Goal: Understand process/instructions: Learn how to perform a task or action

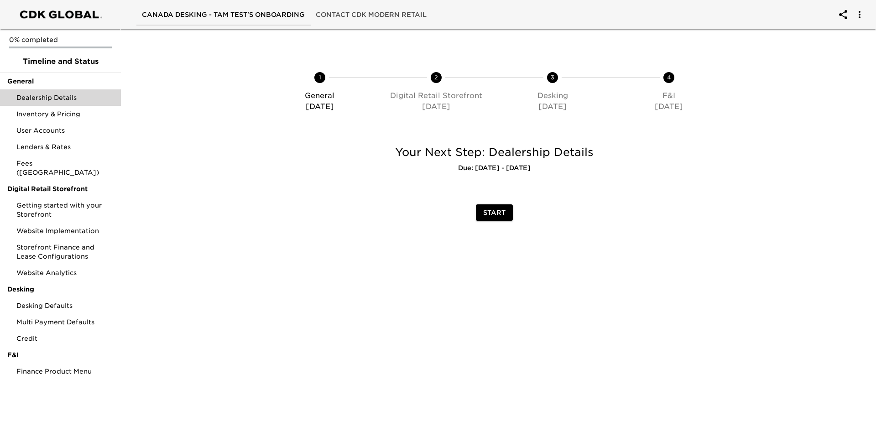
click at [59, 99] on span "Dealership Details" at bounding box center [64, 97] width 97 height 9
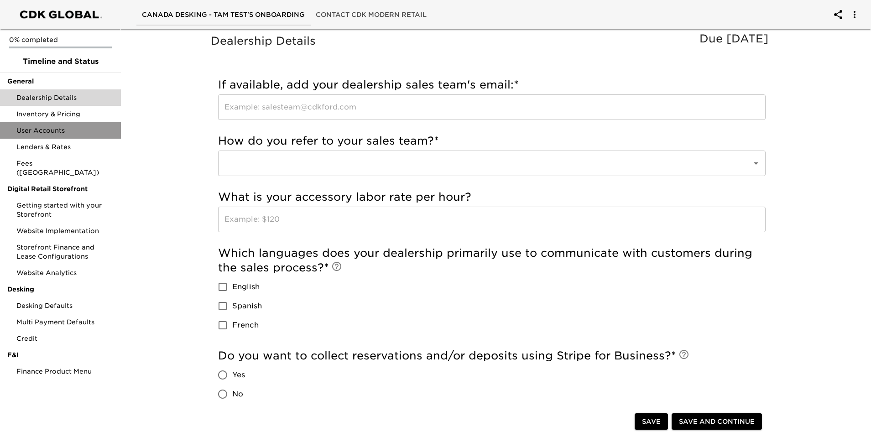
click at [56, 124] on div "User Accounts" at bounding box center [60, 130] width 121 height 16
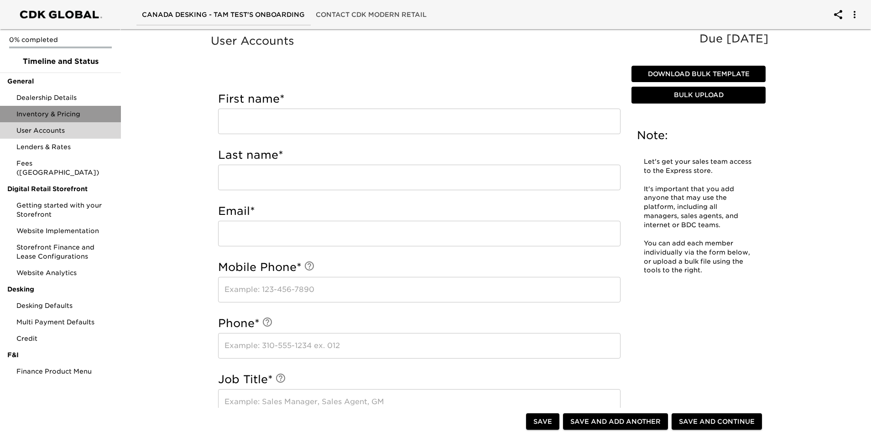
click at [58, 110] on span "Inventory & Pricing" at bounding box center [64, 114] width 97 height 9
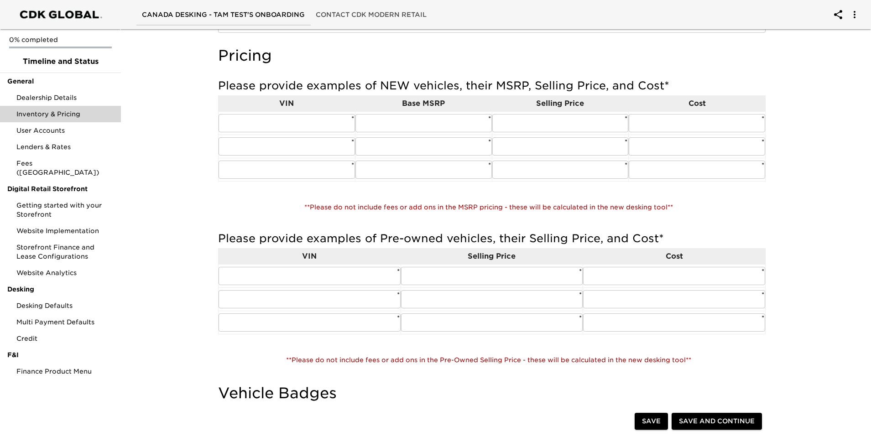
scroll to position [92, 0]
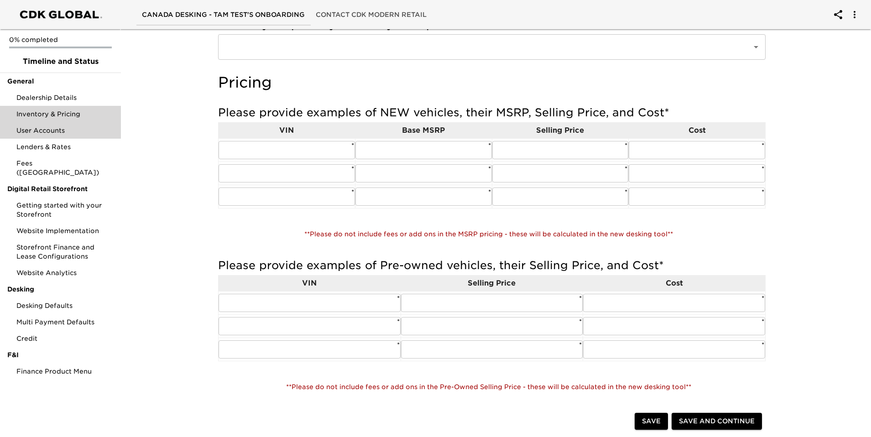
click at [37, 135] on span "User Accounts" at bounding box center [64, 130] width 97 height 9
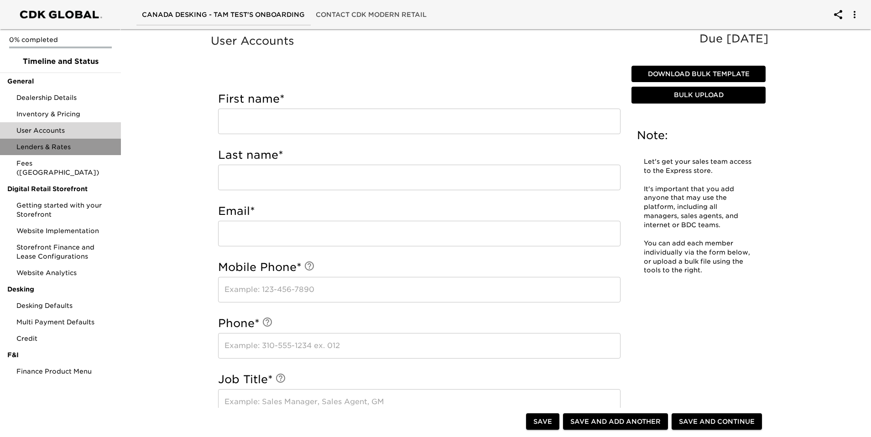
click at [38, 152] on div "Lenders & Rates" at bounding box center [60, 147] width 121 height 16
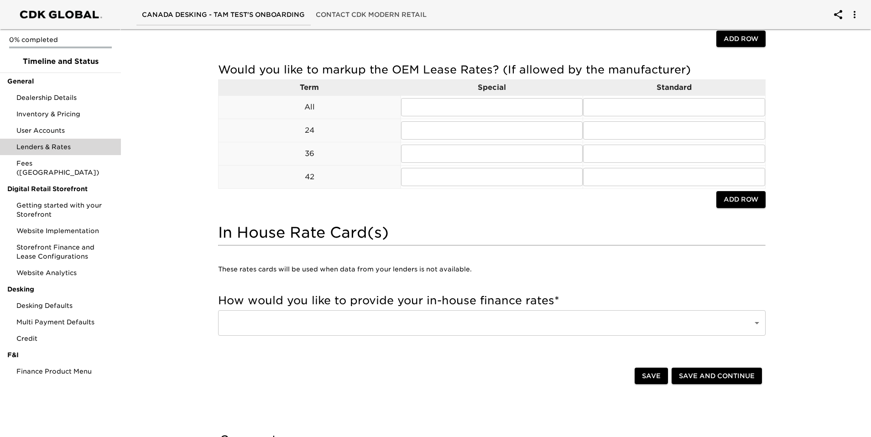
scroll to position [858, 0]
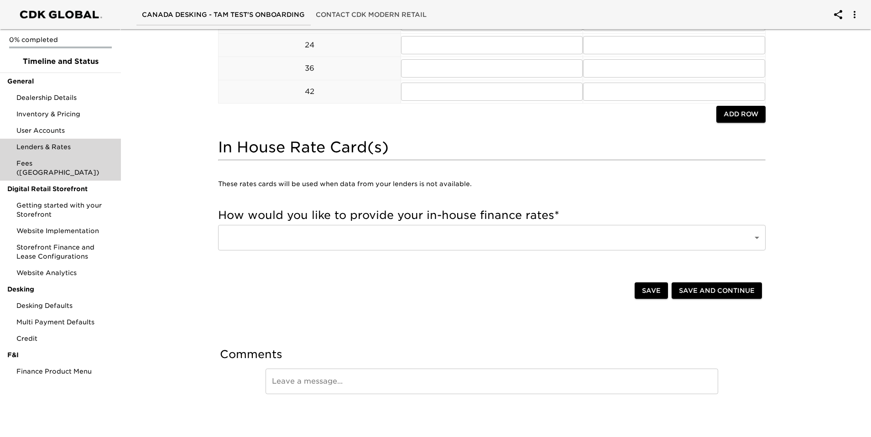
click at [60, 166] on span "Fees ([GEOGRAPHIC_DATA])" at bounding box center [64, 168] width 97 height 18
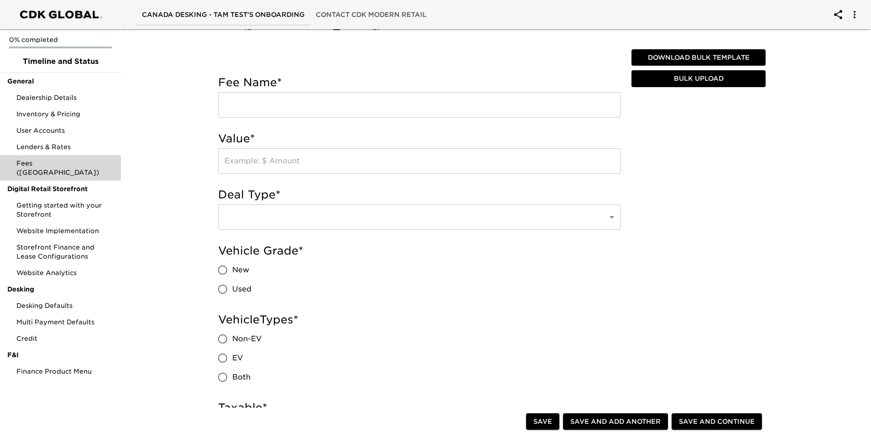
scroll to position [11, 0]
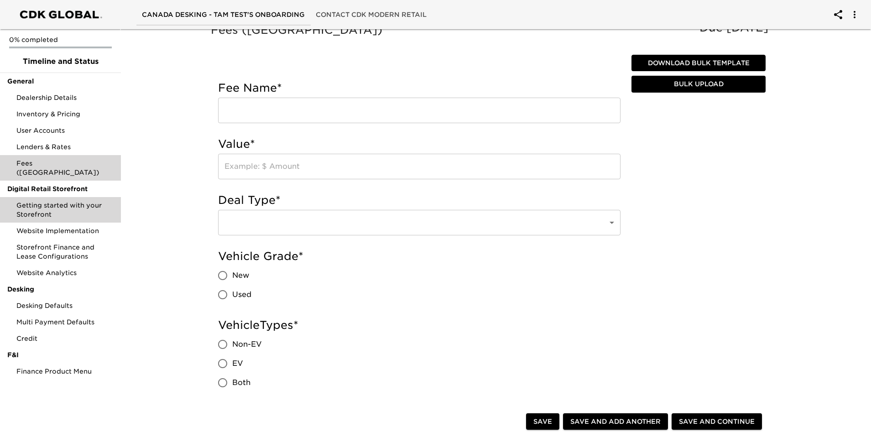
click at [41, 201] on span "Getting started with your Storefront" at bounding box center [64, 210] width 97 height 18
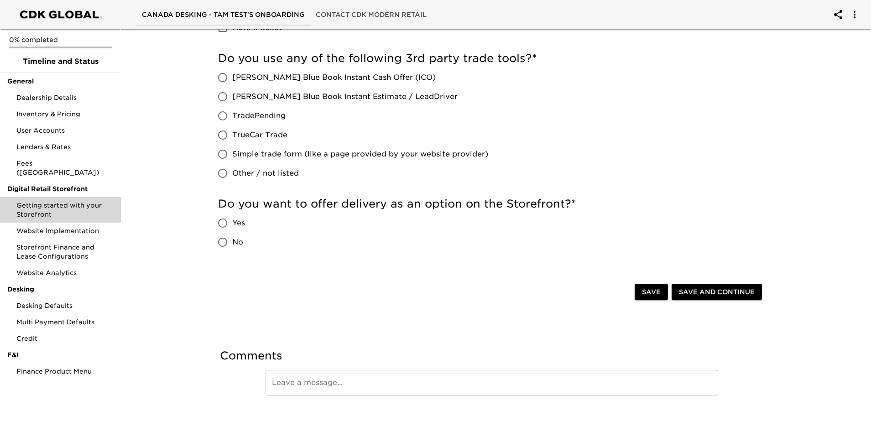
scroll to position [374, 0]
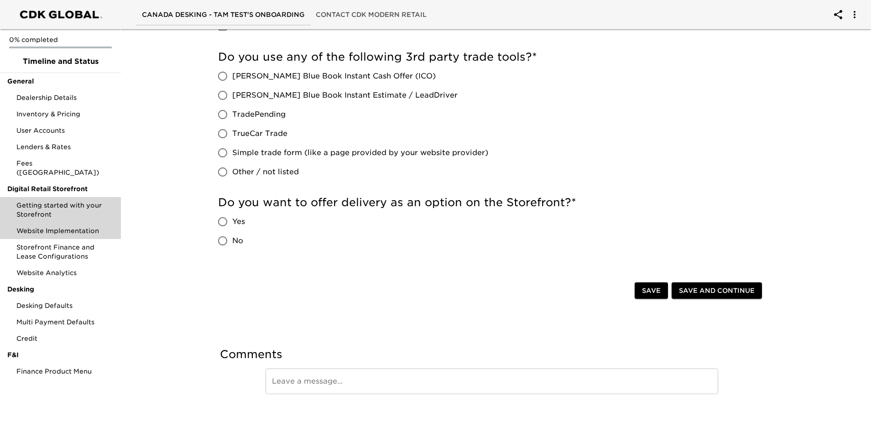
click at [38, 226] on span "Website Implementation" at bounding box center [64, 230] width 97 height 9
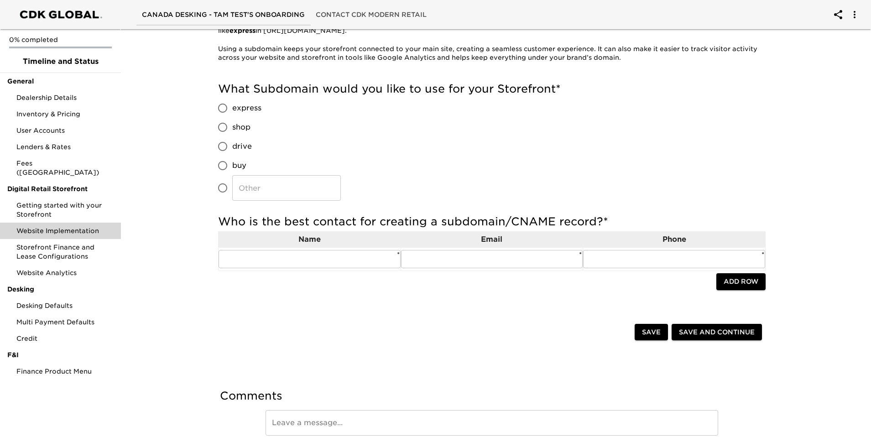
scroll to position [144, 0]
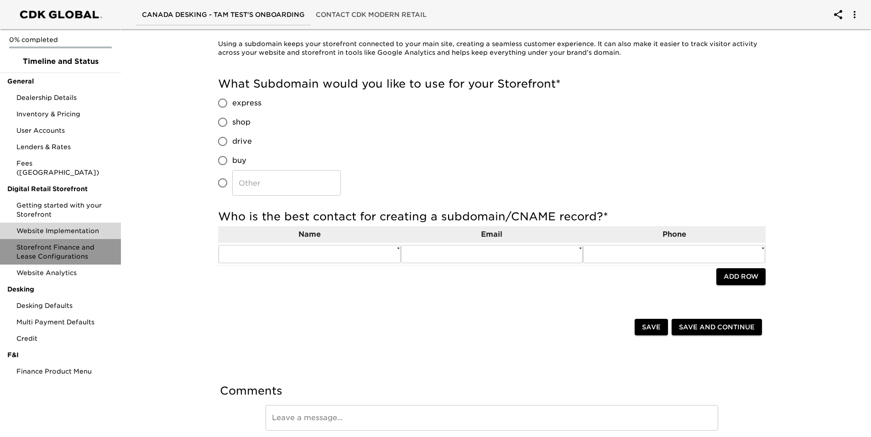
click at [28, 243] on span "Storefront Finance and Lease Configurations" at bounding box center [64, 252] width 97 height 18
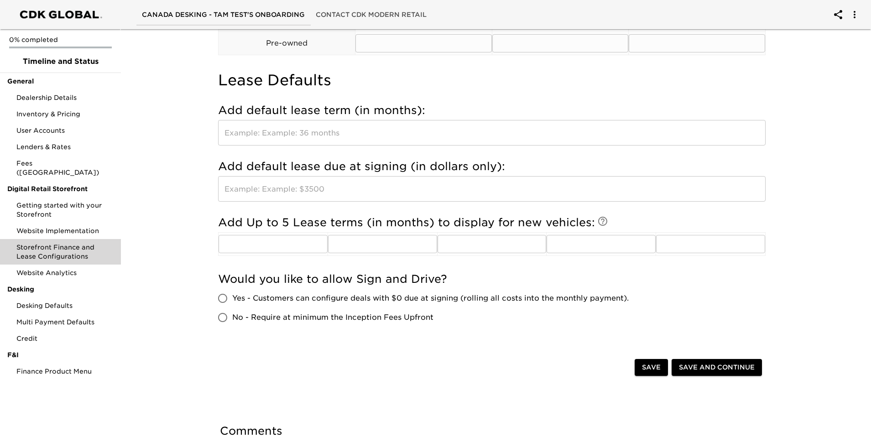
scroll to position [335, 0]
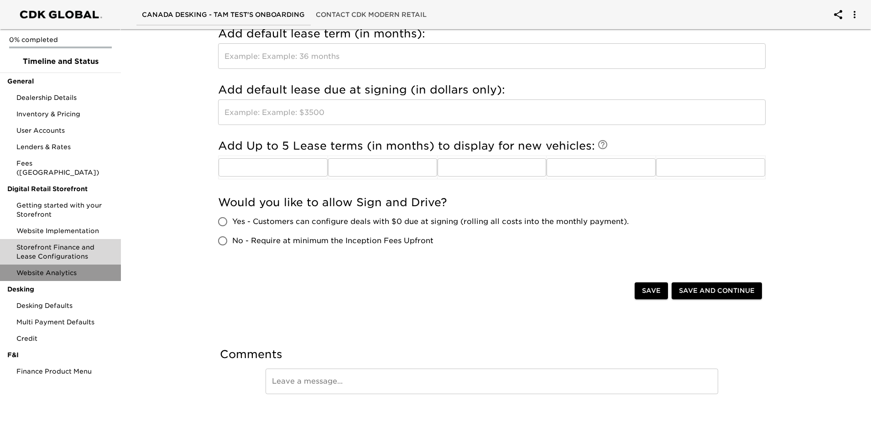
click at [38, 268] on span "Website Analytics" at bounding box center [64, 272] width 97 height 9
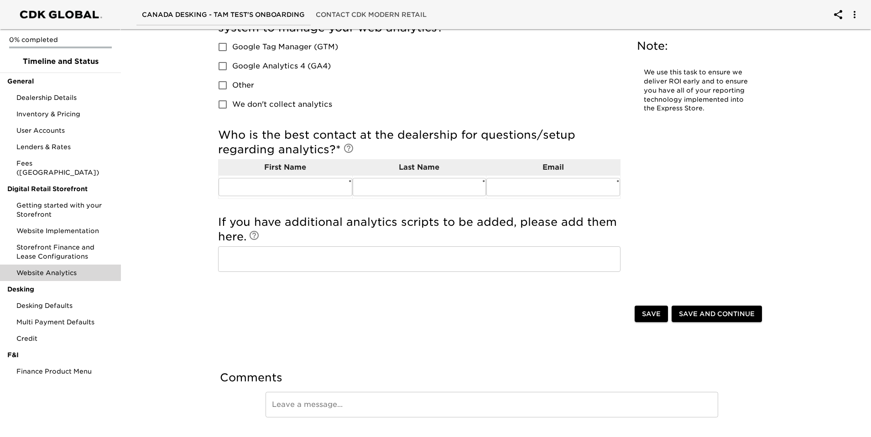
scroll to position [86, 0]
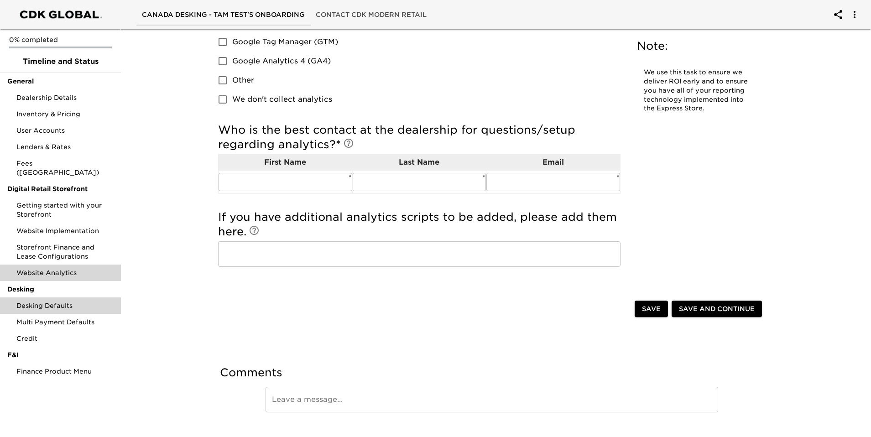
click at [58, 301] on span "Desking Defaults" at bounding box center [64, 305] width 97 height 9
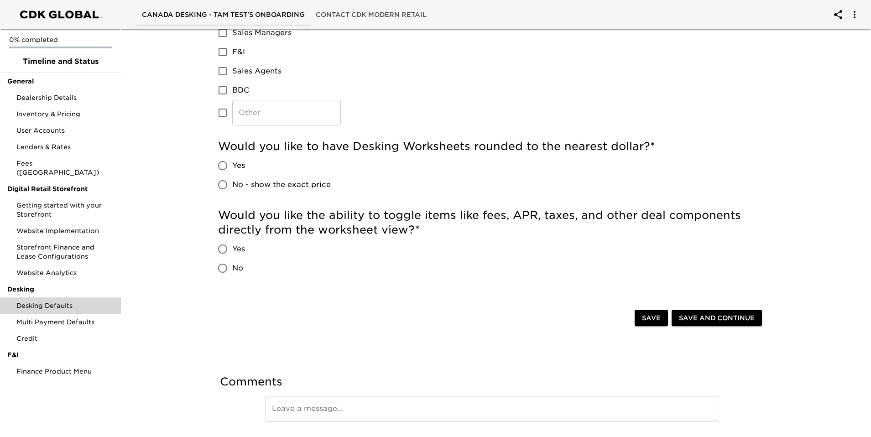
scroll to position [294, 0]
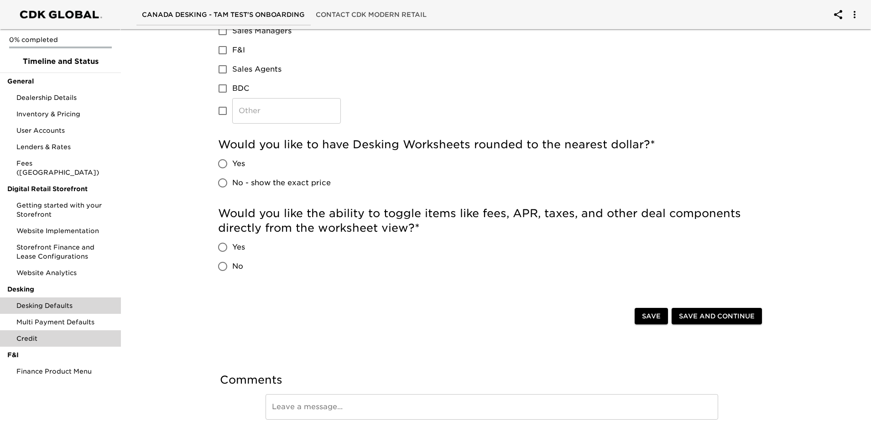
click at [37, 334] on span "Credit" at bounding box center [64, 338] width 97 height 9
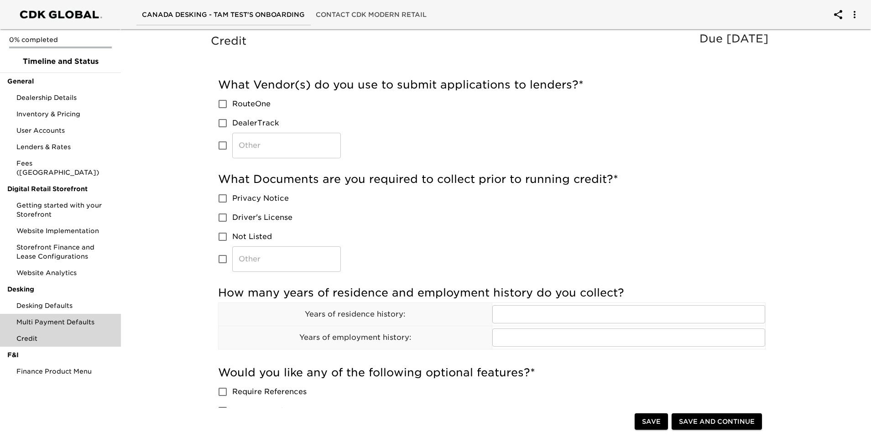
click at [48, 318] on span "Multi Payment Defaults" at bounding box center [64, 322] width 97 height 9
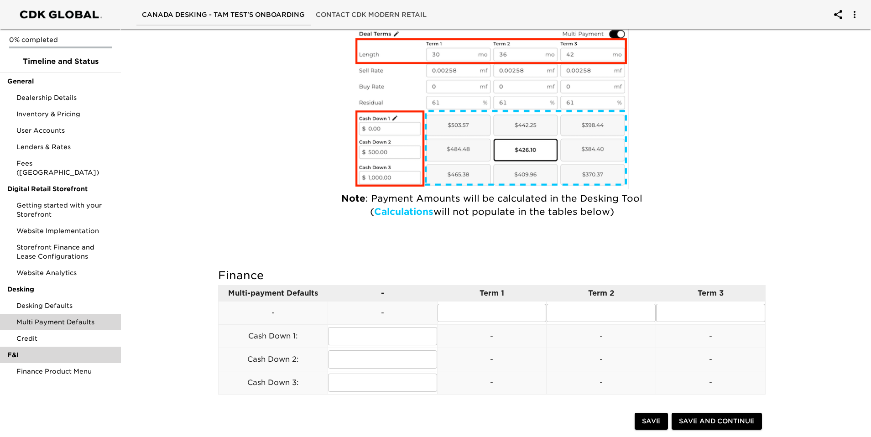
scroll to position [97, 0]
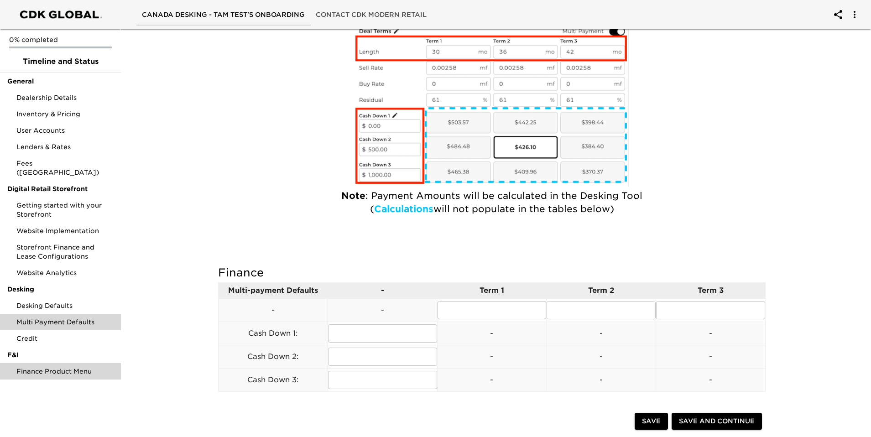
click at [33, 367] on span "Finance Product Menu" at bounding box center [64, 371] width 97 height 9
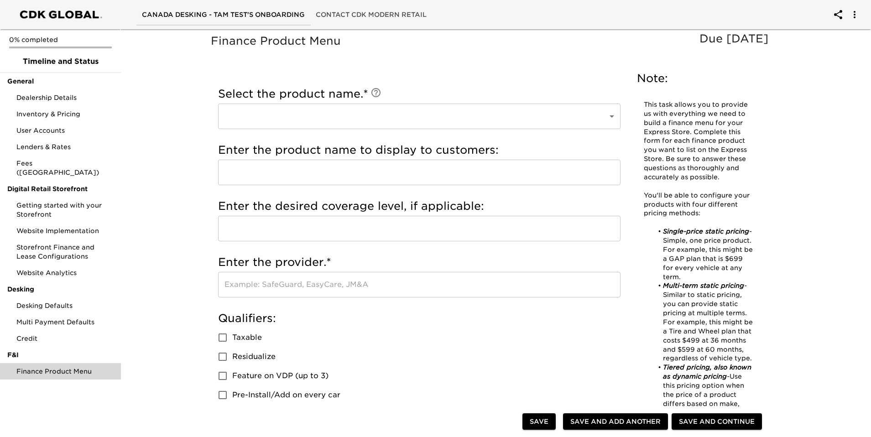
click at [433, 68] on div "Finance Product Menu Due [DATE] Note: This task allows you to provide us with e…" at bounding box center [492, 376] width 566 height 688
